Goal: Task Accomplishment & Management: Manage account settings

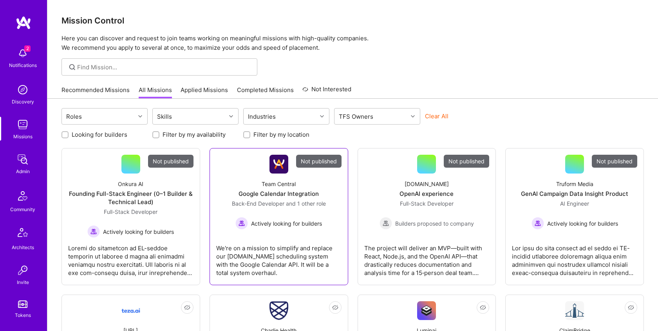
click at [287, 199] on div "Back-End Developer and 1 other role" at bounding box center [279, 203] width 94 height 8
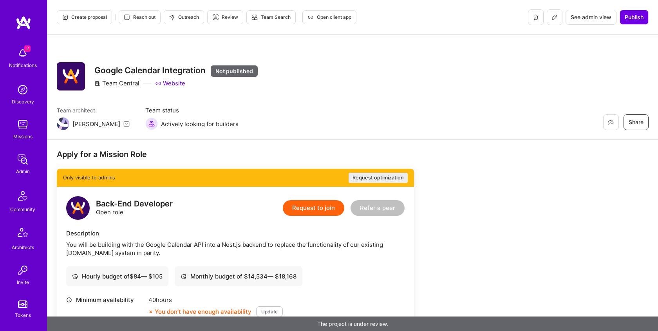
click at [327, 207] on button "Request to join" at bounding box center [313, 208] width 61 height 16
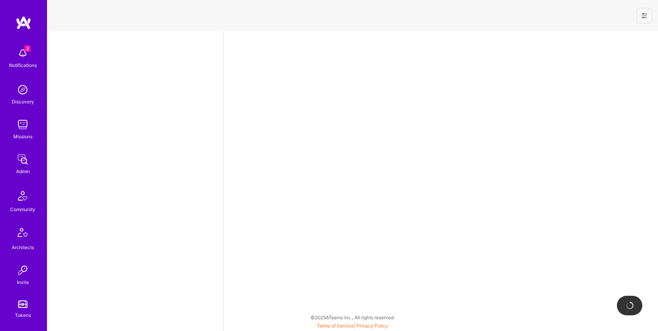
select select "US"
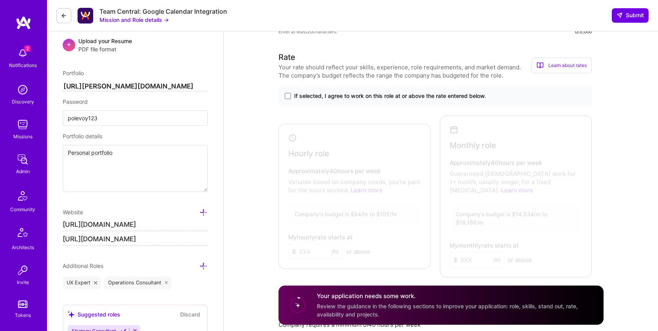
scroll to position [478, 0]
click at [286, 96] on span at bounding box center [288, 95] width 6 height 6
click at [0, 0] on input "If selected, I agree to work on this role at or above the rate entered below." at bounding box center [0, 0] width 0 height 0
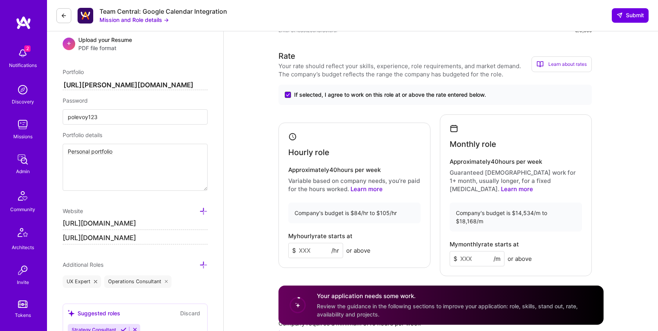
click at [287, 95] on icon at bounding box center [287, 95] width 3 height 2
click at [0, 0] on input "If selected, I agree to work on this role at or above the rate entered below." at bounding box center [0, 0] width 0 height 0
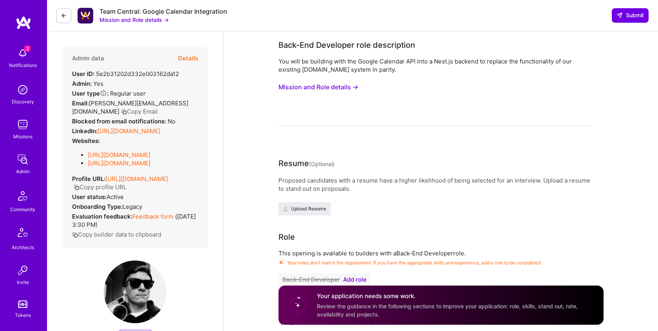
scroll to position [169, 0]
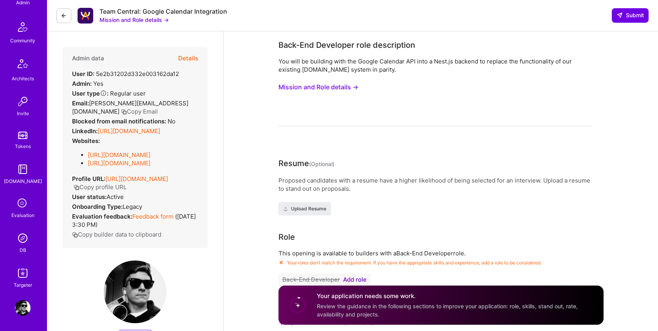
click at [21, 304] on img at bounding box center [23, 308] width 16 height 16
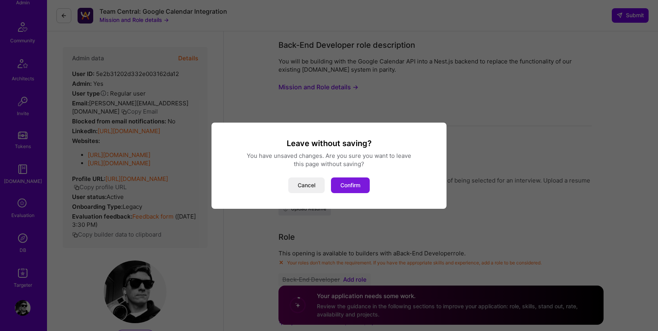
click at [346, 186] on button "Confirm" at bounding box center [350, 185] width 39 height 16
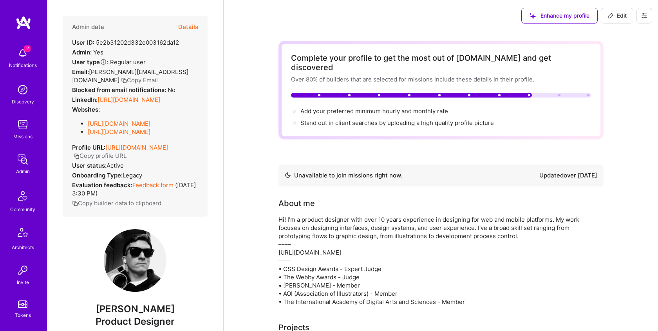
click at [640, 17] on button at bounding box center [644, 16] width 16 height 16
click at [607, 72] on button "Settings" at bounding box center [615, 73] width 72 height 20
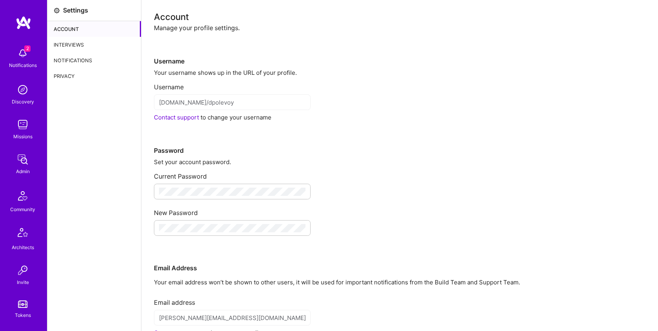
drag, startPoint x: 80, startPoint y: 43, endPoint x: 80, endPoint y: 53, distance: 10.2
click at [80, 43] on div "Interviews" at bounding box center [94, 45] width 94 height 16
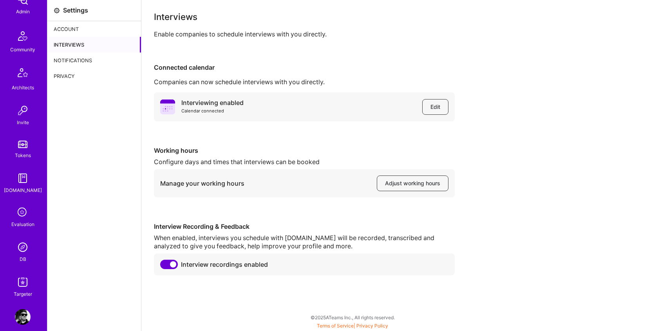
scroll to position [169, 0]
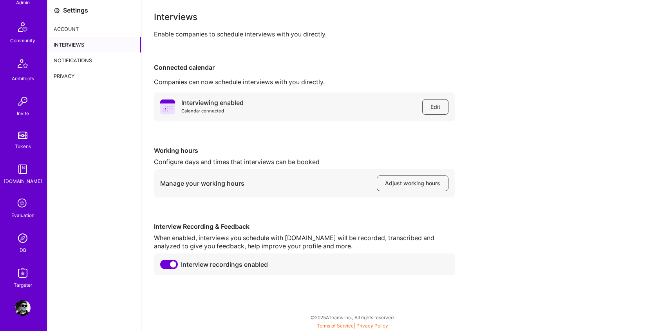
click at [20, 303] on img at bounding box center [23, 308] width 16 height 16
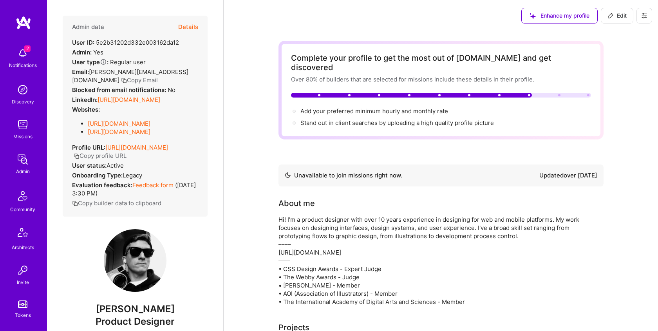
click at [609, 15] on icon at bounding box center [610, 15] width 5 height 5
select select "US"
select select "Not Available"
select select "1 Month"
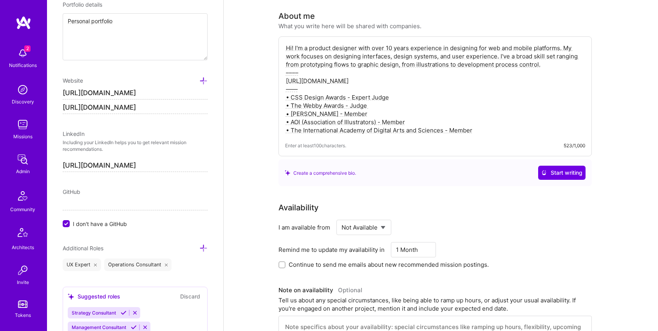
scroll to position [186, 0]
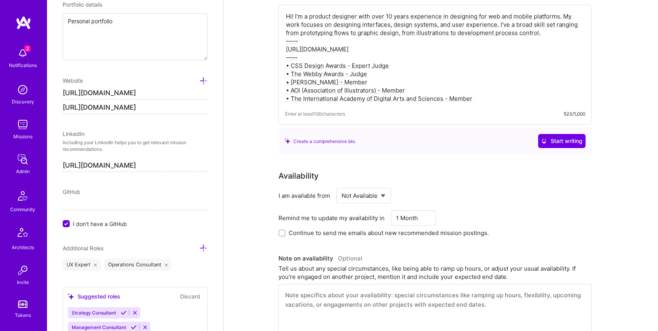
click at [385, 188] on select "Select... Right Now Future Date Not Available" at bounding box center [363, 196] width 45 height 20
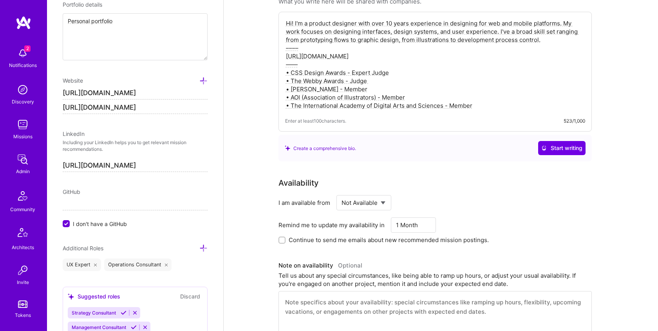
scroll to position [178, 0]
click at [23, 122] on img at bounding box center [23, 125] width 16 height 16
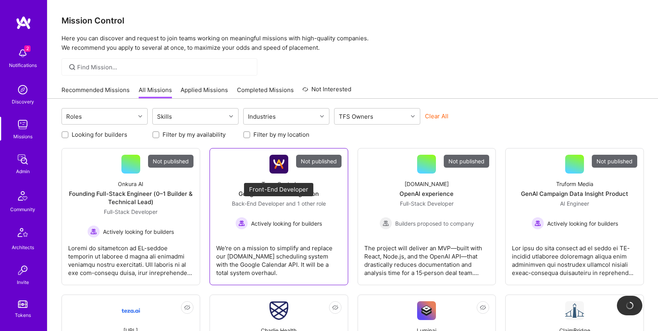
click at [279, 205] on span "Back-End Developer" at bounding box center [258, 203] width 52 height 7
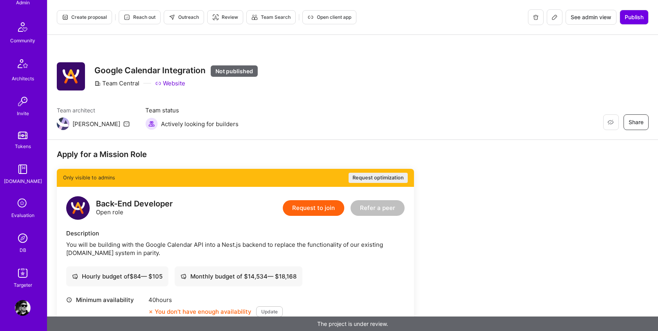
click at [23, 307] on img at bounding box center [23, 308] width 16 height 16
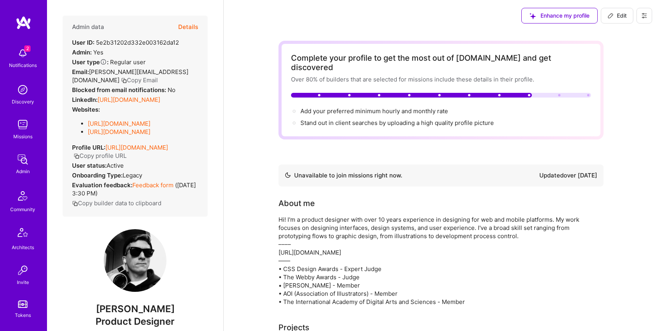
click at [613, 16] on icon at bounding box center [610, 16] width 6 height 6
select select "US"
select select "Not Available"
select select "1 Month"
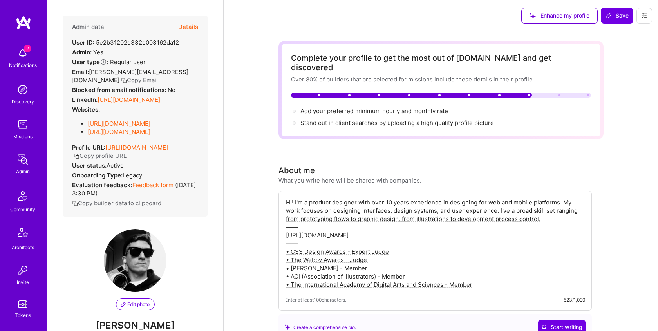
scroll to position [720, 0]
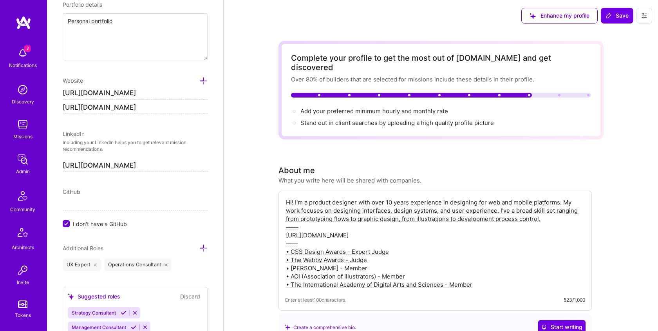
click at [645, 14] on icon at bounding box center [644, 15] width 5 height 5
click at [602, 74] on button "Settings" at bounding box center [615, 73] width 72 height 20
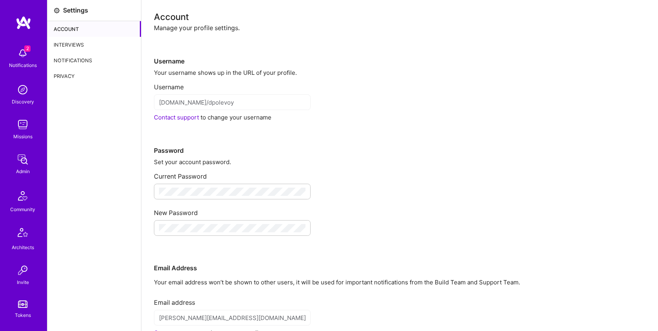
click at [74, 46] on div "Interviews" at bounding box center [94, 45] width 94 height 16
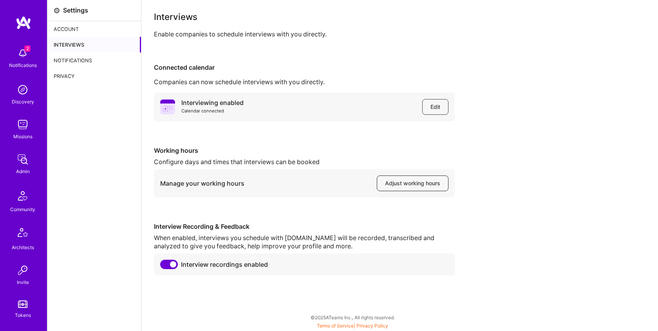
click at [413, 181] on span "Adjust working hours" at bounding box center [412, 183] width 55 height 8
click at [431, 108] on span "Edit" at bounding box center [435, 107] width 10 height 8
drag, startPoint x: 575, startPoint y: 137, endPoint x: 387, endPoint y: 81, distance: 196.4
click at [574, 137] on div "Interviewing enabled Calendar connected Edit Working hours Configure days and t…" at bounding box center [399, 183] width 491 height 183
click at [433, 106] on span "Edit" at bounding box center [435, 107] width 10 height 8
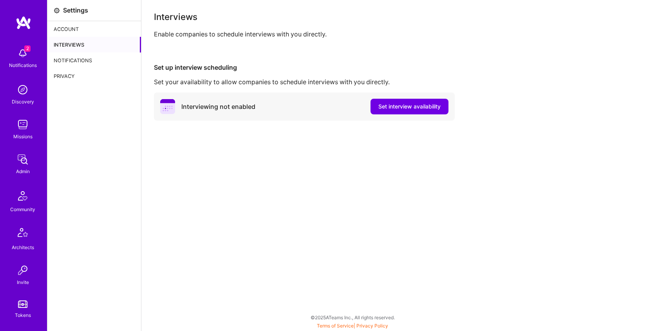
click at [66, 43] on div "Interviews" at bounding box center [94, 45] width 94 height 16
click at [344, 191] on div "Interviews Enable companies to schedule interviews with you directly. Set up in…" at bounding box center [399, 165] width 516 height 331
click at [202, 32] on div "Enable companies to schedule interviews with you directly." at bounding box center [399, 34] width 491 height 8
click at [394, 113] on button "Set interview availability" at bounding box center [409, 107] width 78 height 16
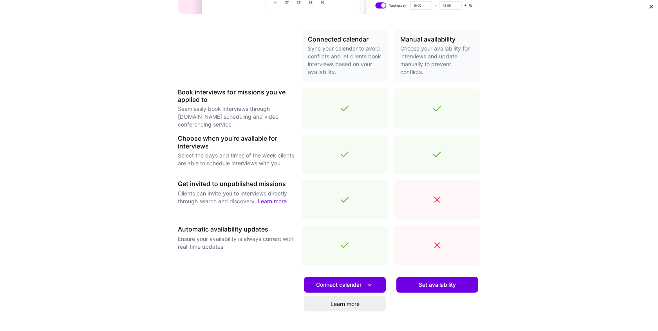
scroll to position [218, 0]
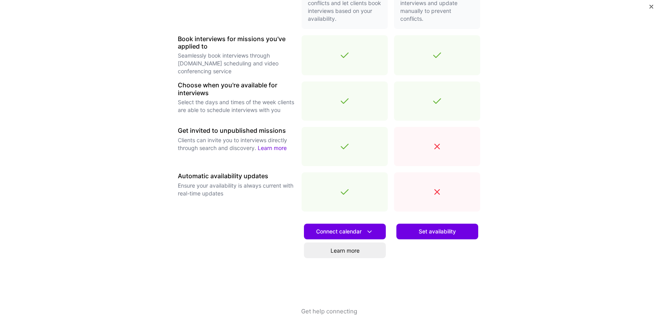
click at [650, 7] on img "Close" at bounding box center [651, 7] width 4 height 4
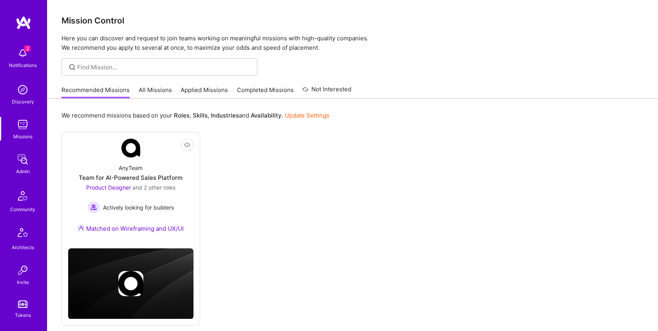
click at [156, 88] on link "All Missions" at bounding box center [155, 92] width 33 height 13
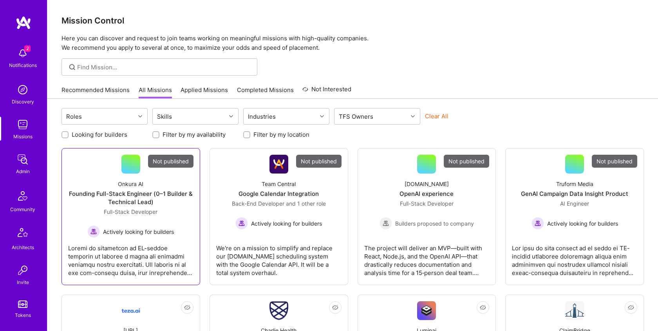
click at [124, 202] on div "Founding Full-Stack Engineer (0–1 Builder & Technical Lead)" at bounding box center [130, 197] width 125 height 16
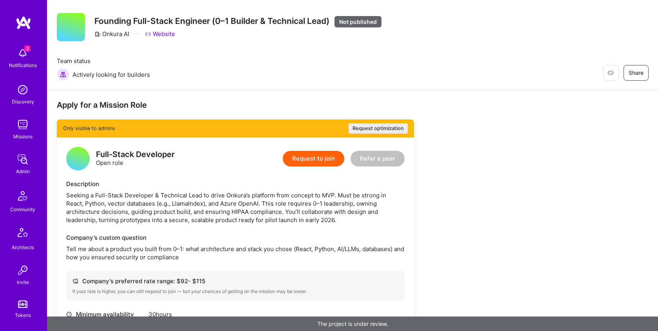
scroll to position [50, 0]
